Goal: Check status: Check status

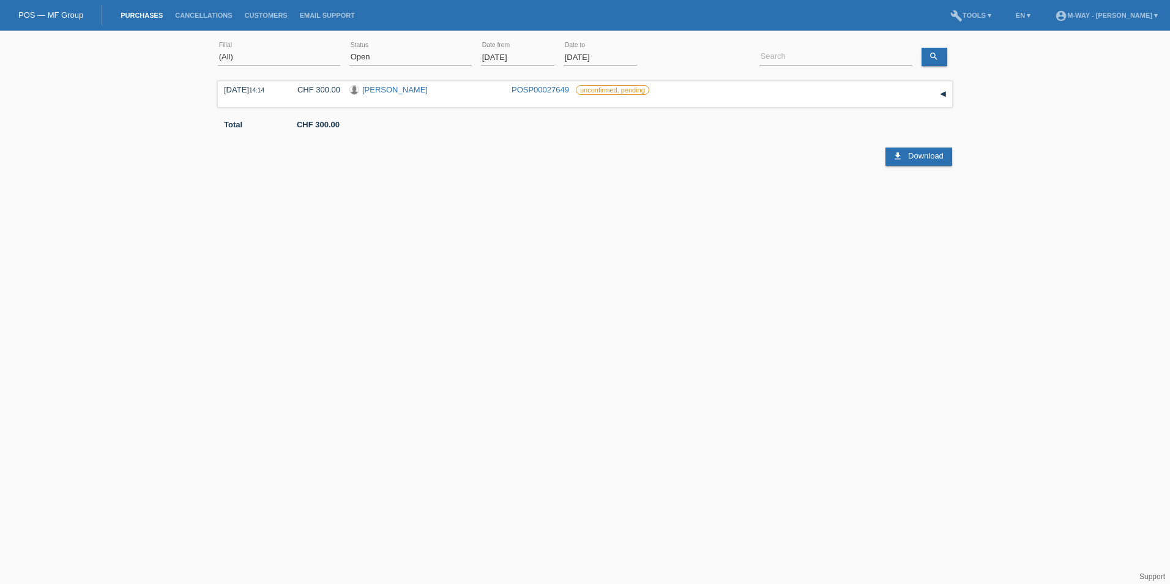
click at [533, 56] on input "[DATE]" at bounding box center [517, 57] width 73 height 15
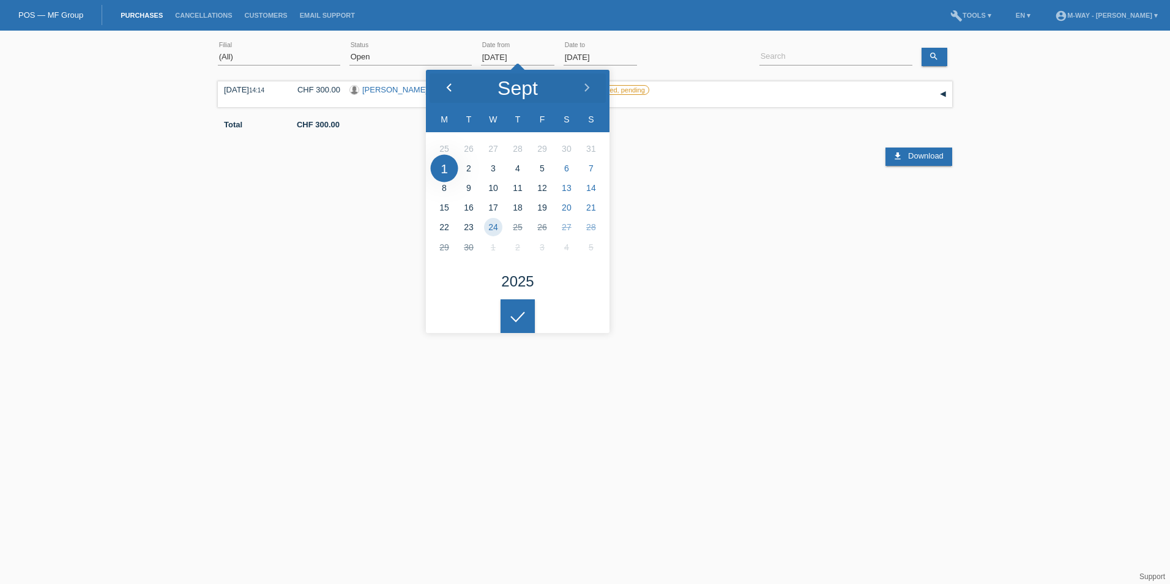
click at [445, 83] on icon at bounding box center [449, 88] width 10 height 10
type input "[DATE]"
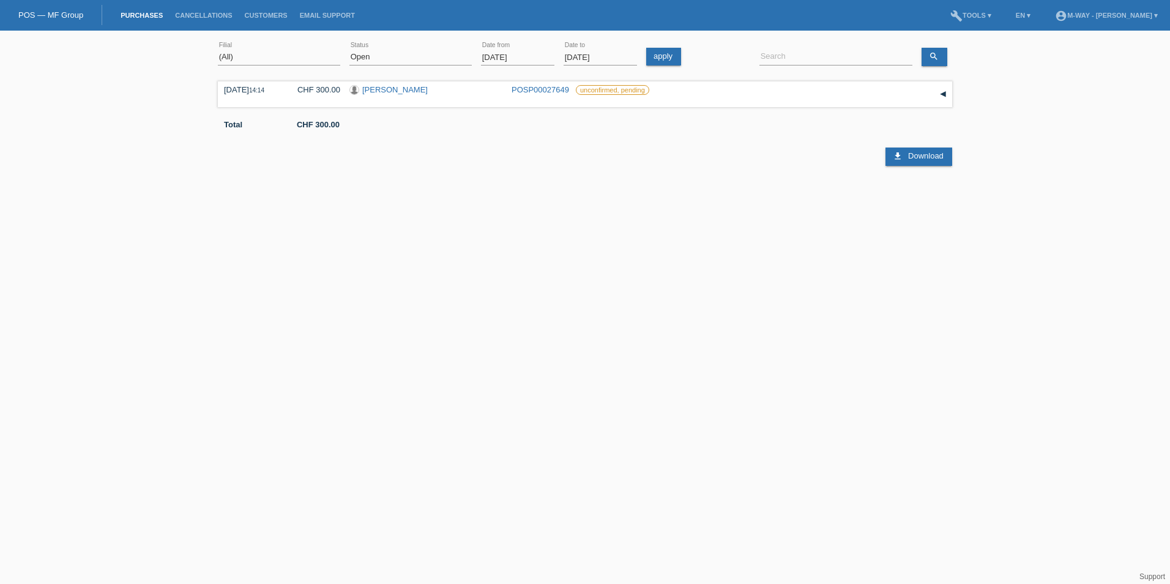
click at [522, 317] on div at bounding box center [517, 306] width 34 height 34
click at [439, 57] on select "(All) New Open Returned Stepped back / Cancelled Completed" at bounding box center [410, 57] width 122 height 15
select select "ALL"
click at [349, 50] on select "(All) New Open Returned Stepped back / Cancelled Completed" at bounding box center [410, 57] width 122 height 15
click at [933, 53] on icon "search" at bounding box center [934, 56] width 10 height 10
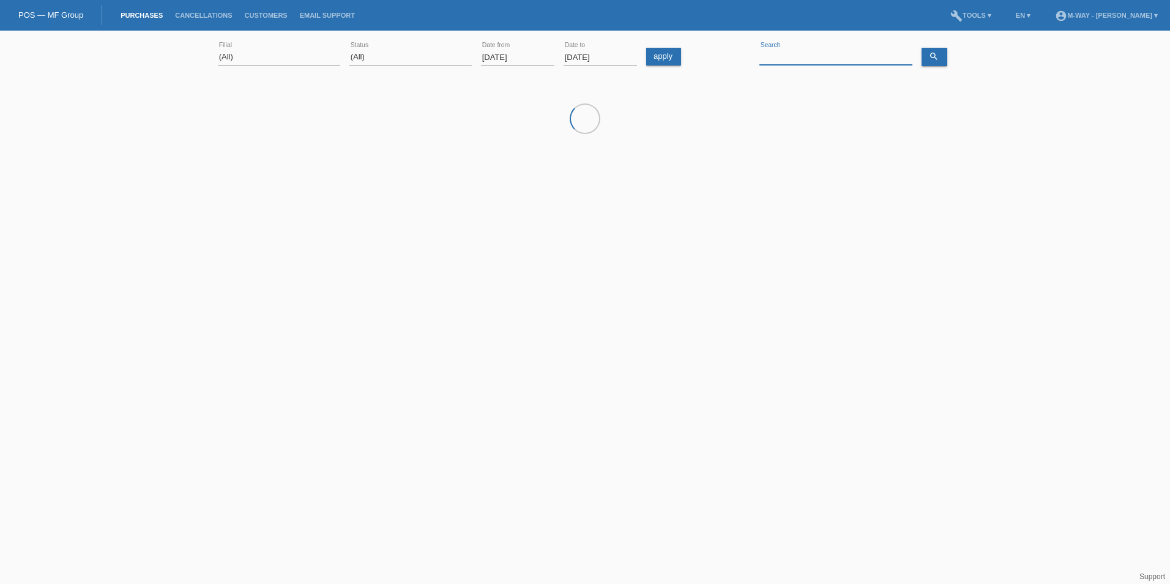
click at [845, 56] on input at bounding box center [835, 57] width 153 height 15
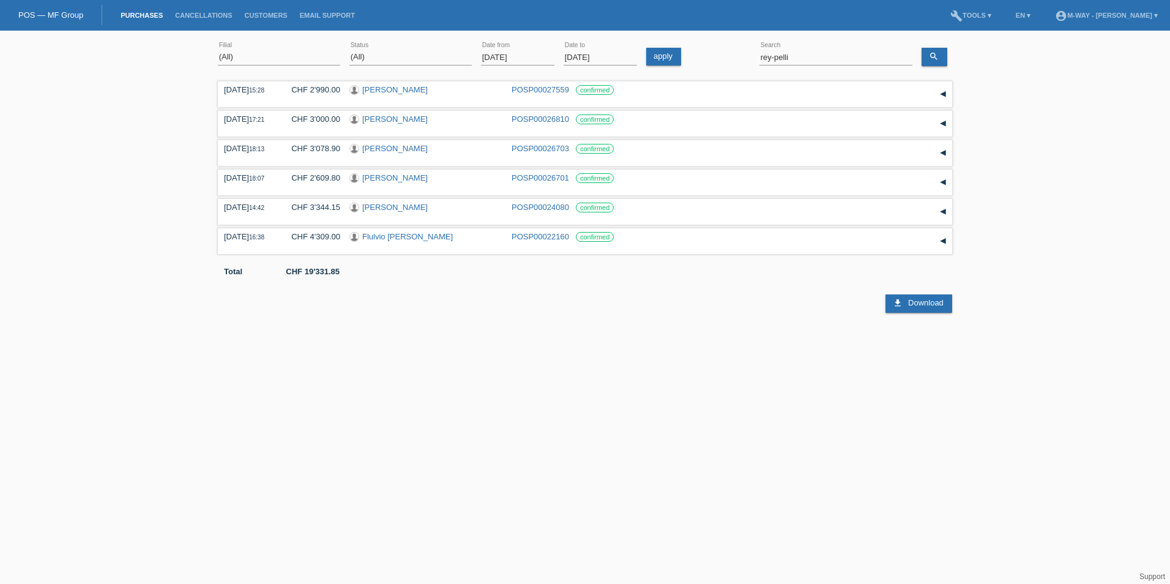
click at [664, 313] on html "POS — MF Group Purchases Cancellations Customers Email Support menu account_cir…" at bounding box center [585, 156] width 1170 height 313
drag, startPoint x: 809, startPoint y: 60, endPoint x: 707, endPoint y: 55, distance: 101.7
click at [707, 55] on div "(All) [PERSON_NAME] Passion Vélo SàRL [GEOGRAPHIC_DATA] [GEOGRAPHIC_DATA] [GEOG…" at bounding box center [585, 58] width 734 height 42
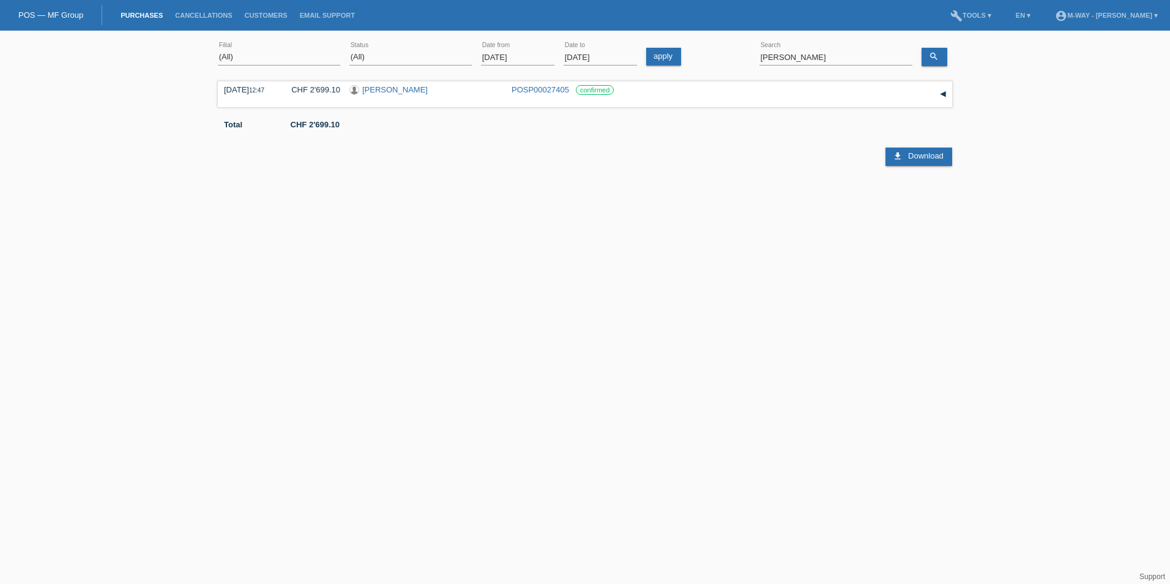
click at [653, 201] on html "POS — MF Group Purchases Cancellations Customers Email Support menu account_cir…" at bounding box center [585, 100] width 1170 height 201
drag, startPoint x: 801, startPoint y: 58, endPoint x: 716, endPoint y: 61, distance: 85.7
click at [716, 61] on div "(All) [PERSON_NAME] Passion Vélo SàRL [GEOGRAPHIC_DATA] [GEOGRAPHIC_DATA] [GEOG…" at bounding box center [585, 58] width 734 height 42
click at [799, 198] on div "No purchases found Add comment Note send Save close" at bounding box center [585, 139] width 734 height 122
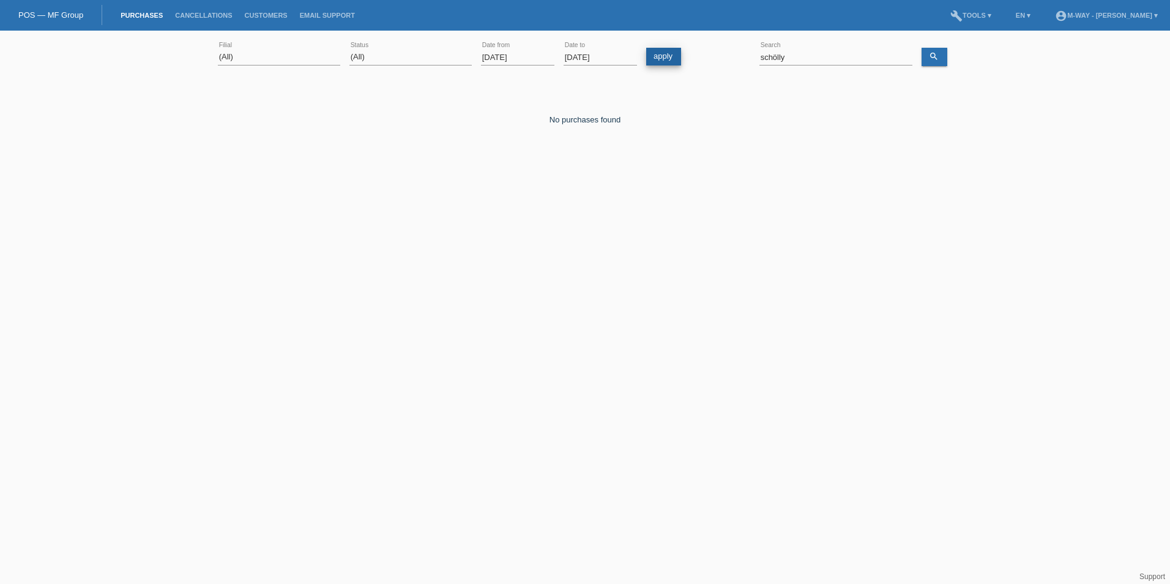
click at [674, 62] on link "apply" at bounding box center [663, 57] width 35 height 18
click at [797, 59] on input "schölly" at bounding box center [835, 57] width 153 height 15
type input "s"
type input "[PERSON_NAME]-"
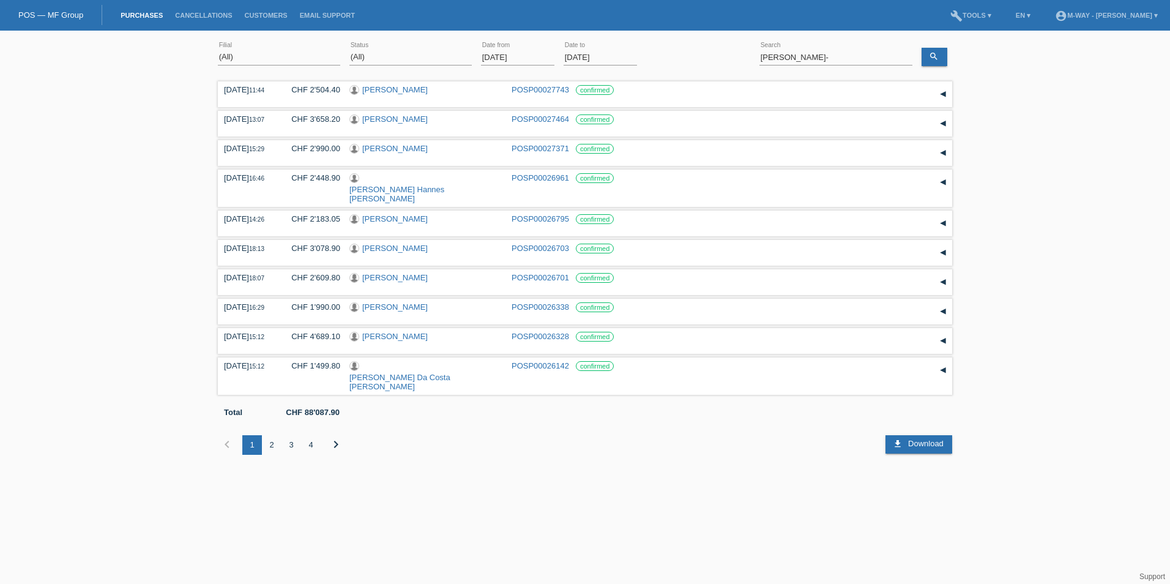
click at [270, 435] on div "2" at bounding box center [272, 445] width 20 height 20
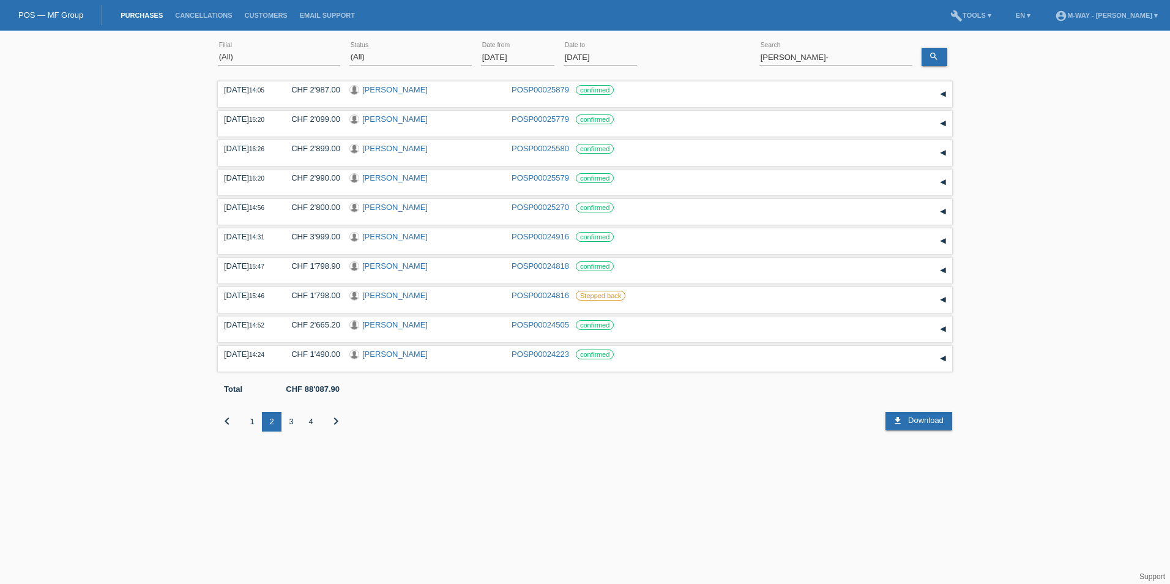
click at [291, 423] on div "3" at bounding box center [291, 422] width 20 height 20
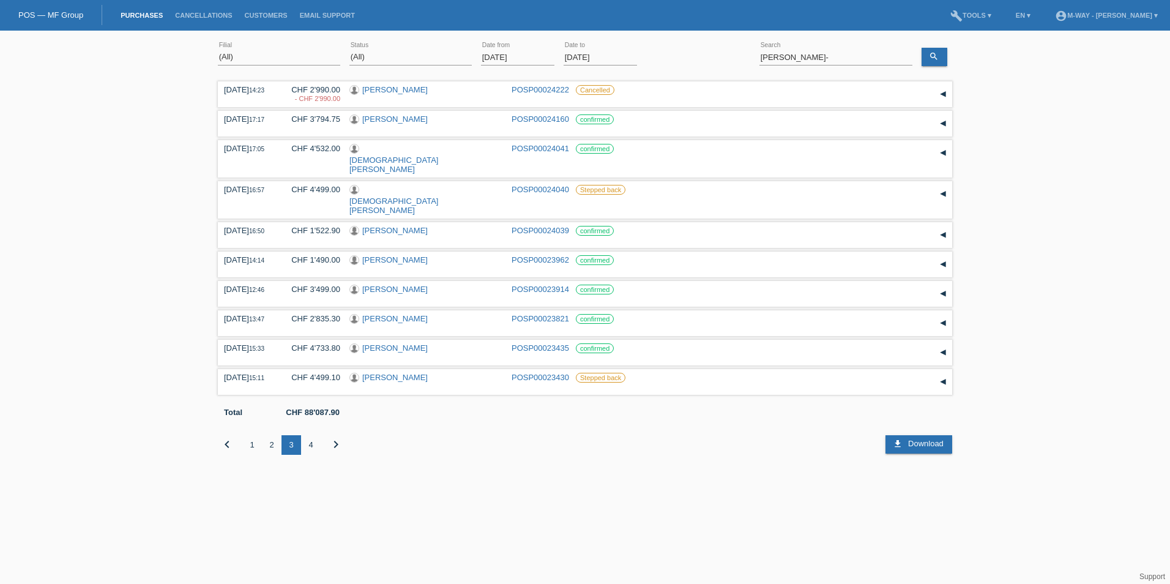
click at [308, 435] on div "4" at bounding box center [311, 445] width 20 height 20
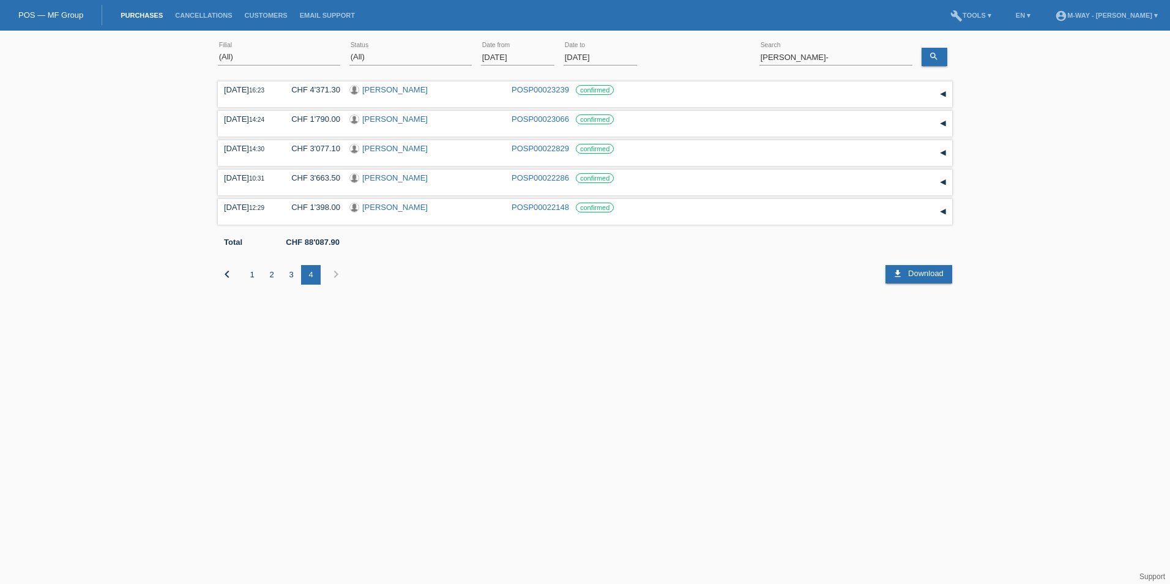
click at [619, 303] on html "POS — MF Group Purchases Cancellations Customers Email Support menu account_cir…" at bounding box center [585, 151] width 1170 height 303
